Goal: Information Seeking & Learning: Learn about a topic

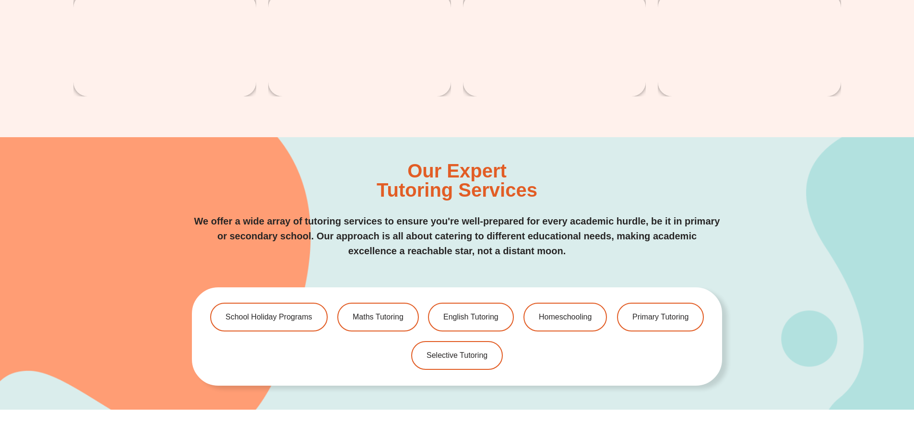
scroll to position [2015, 0]
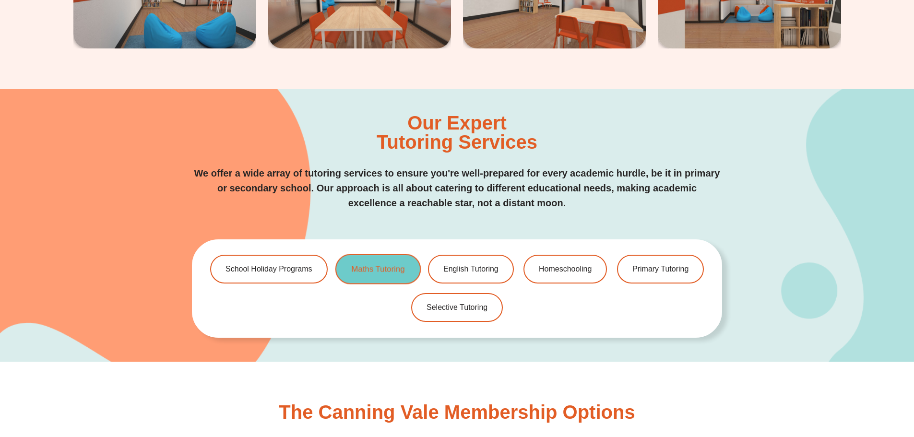
click at [367, 268] on span "Maths Tutoring" at bounding box center [377, 269] width 53 height 8
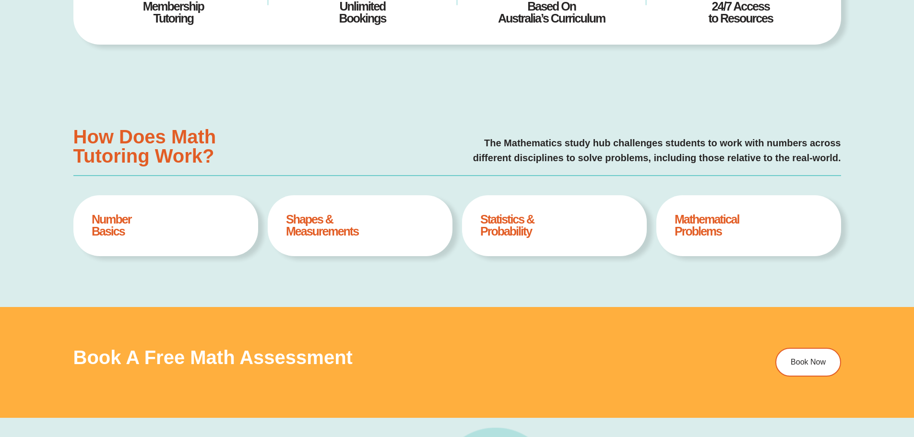
type input "*"
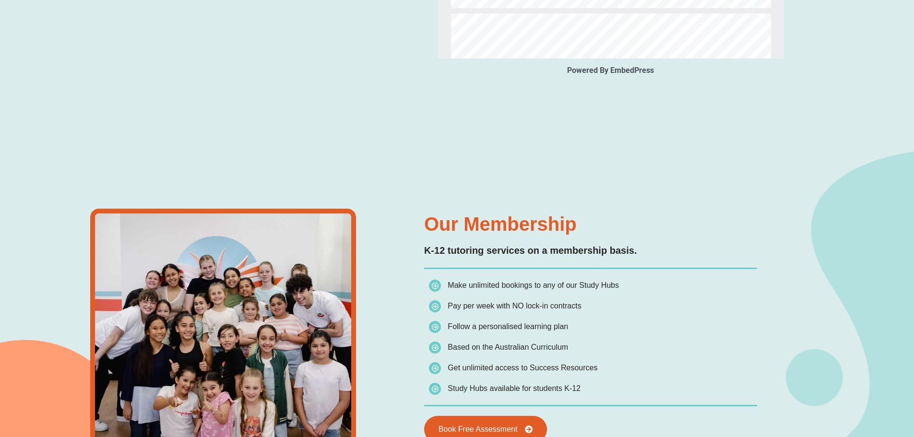
scroll to position [1343, 0]
